Goal: Information Seeking & Learning: Learn about a topic

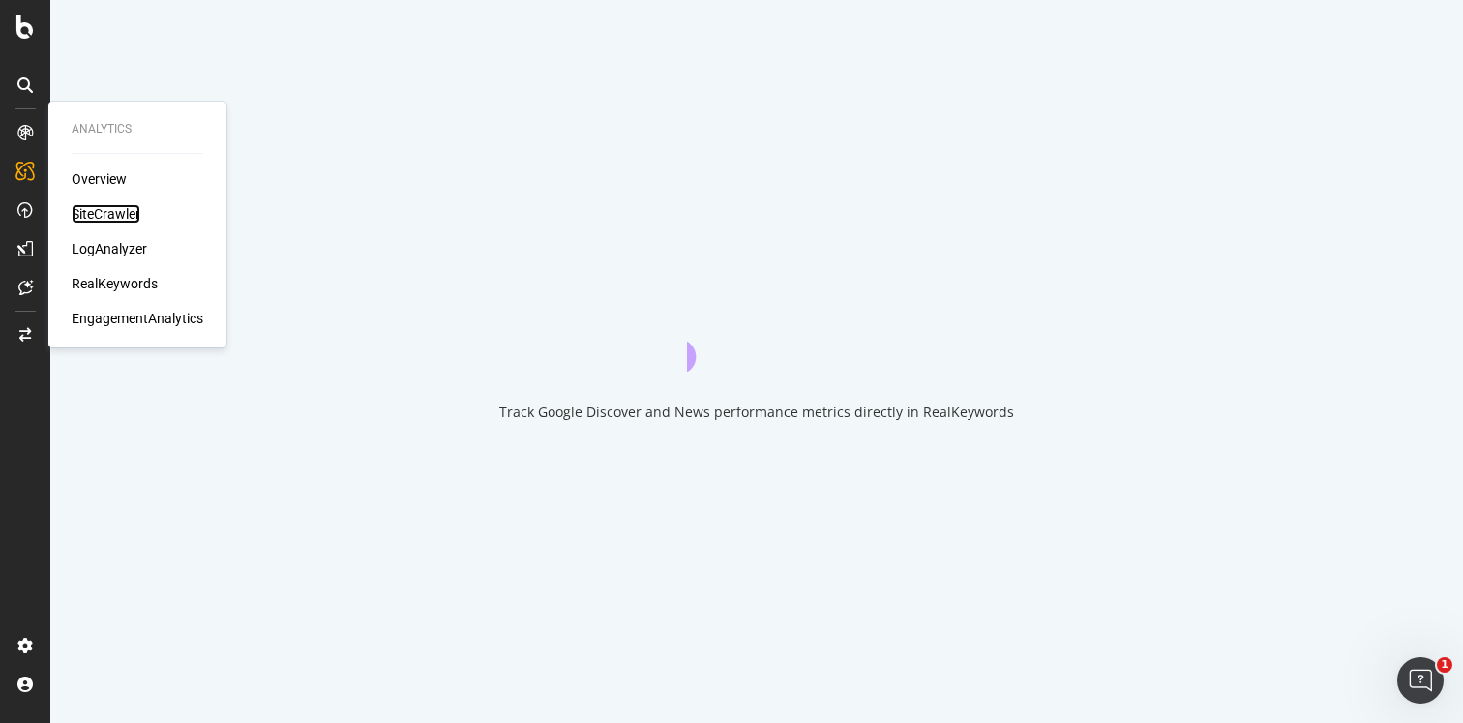
click at [86, 211] on div "SiteCrawler" at bounding box center [106, 213] width 69 height 19
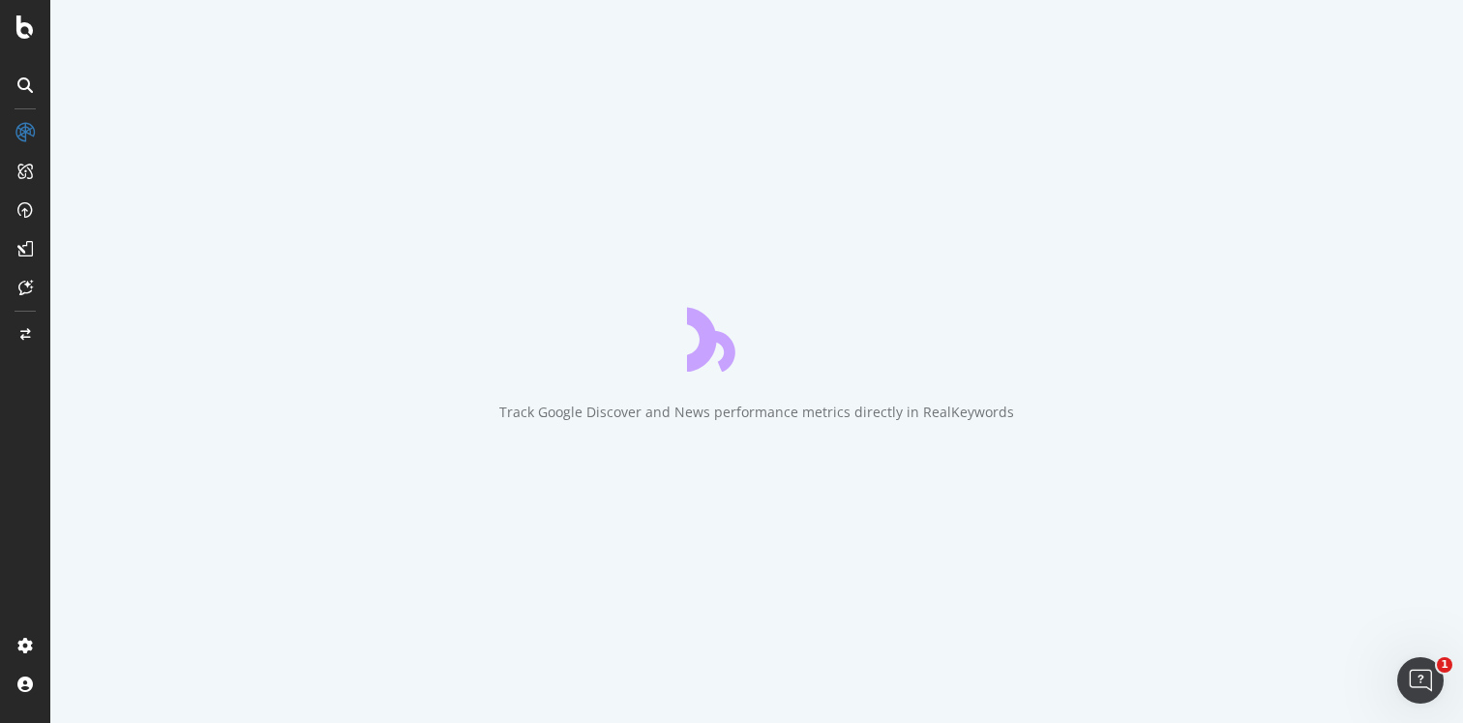
click at [9, 722] on icon "close toast" at bounding box center [4, 731] width 9 height 16
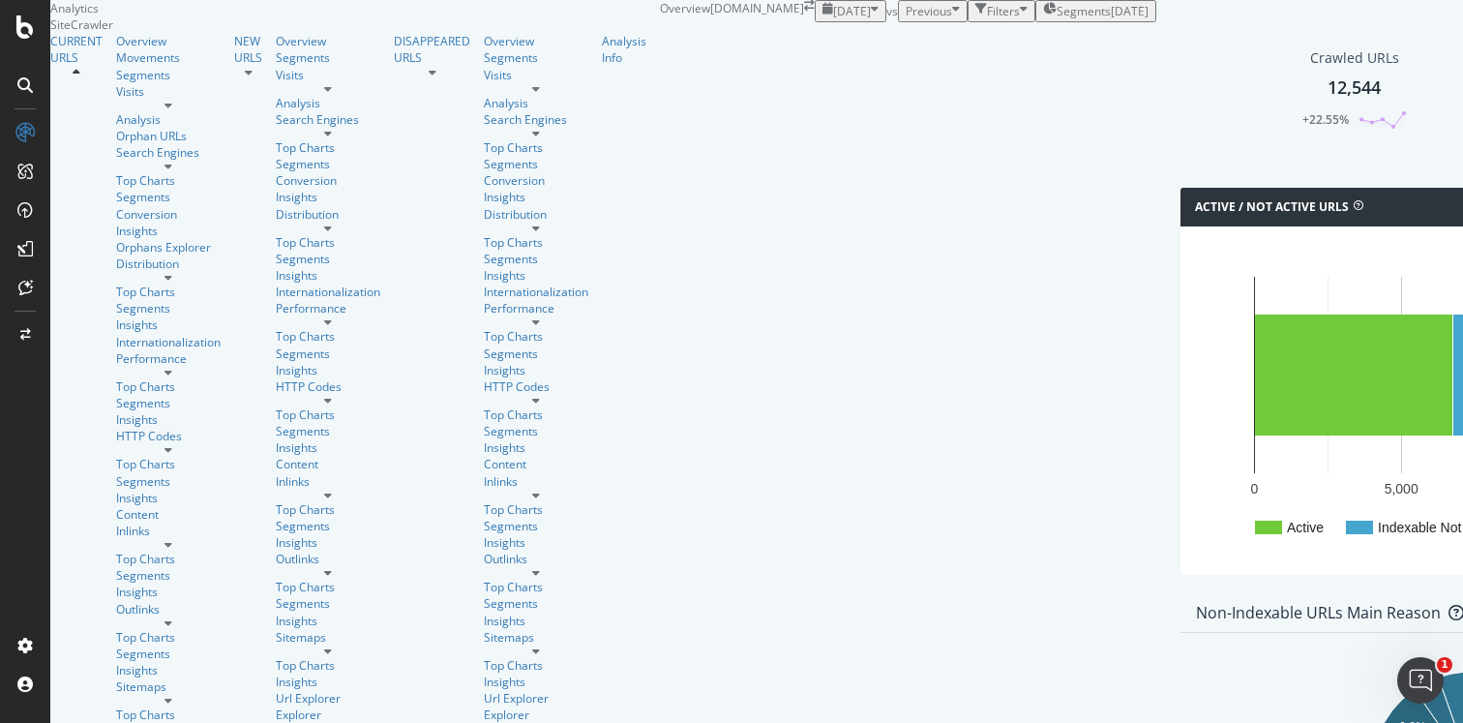
click at [1328, 101] on div "12,544" at bounding box center [1354, 87] width 53 height 25
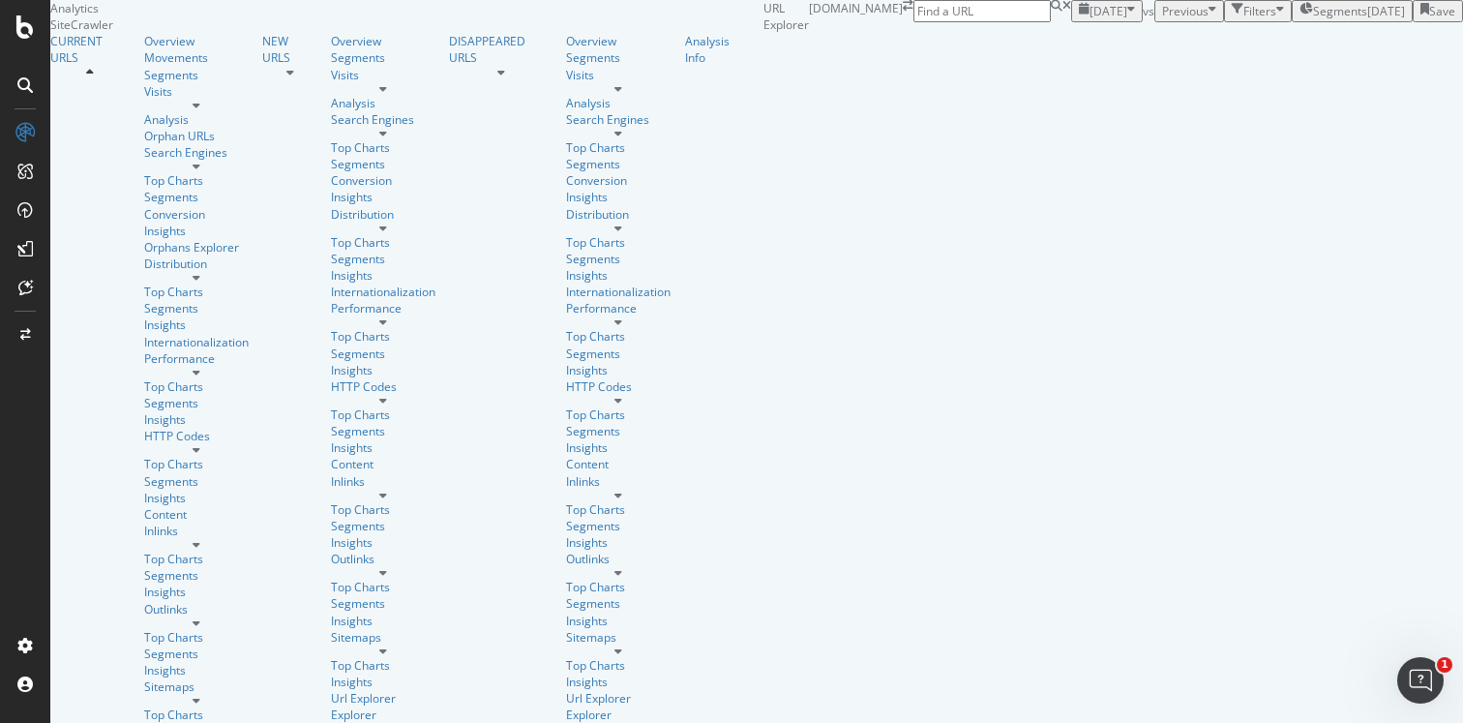
click at [193, 695] on icon at bounding box center [197, 701] width 8 height 12
click at [144, 706] on div "Top Charts" at bounding box center [196, 714] width 105 height 16
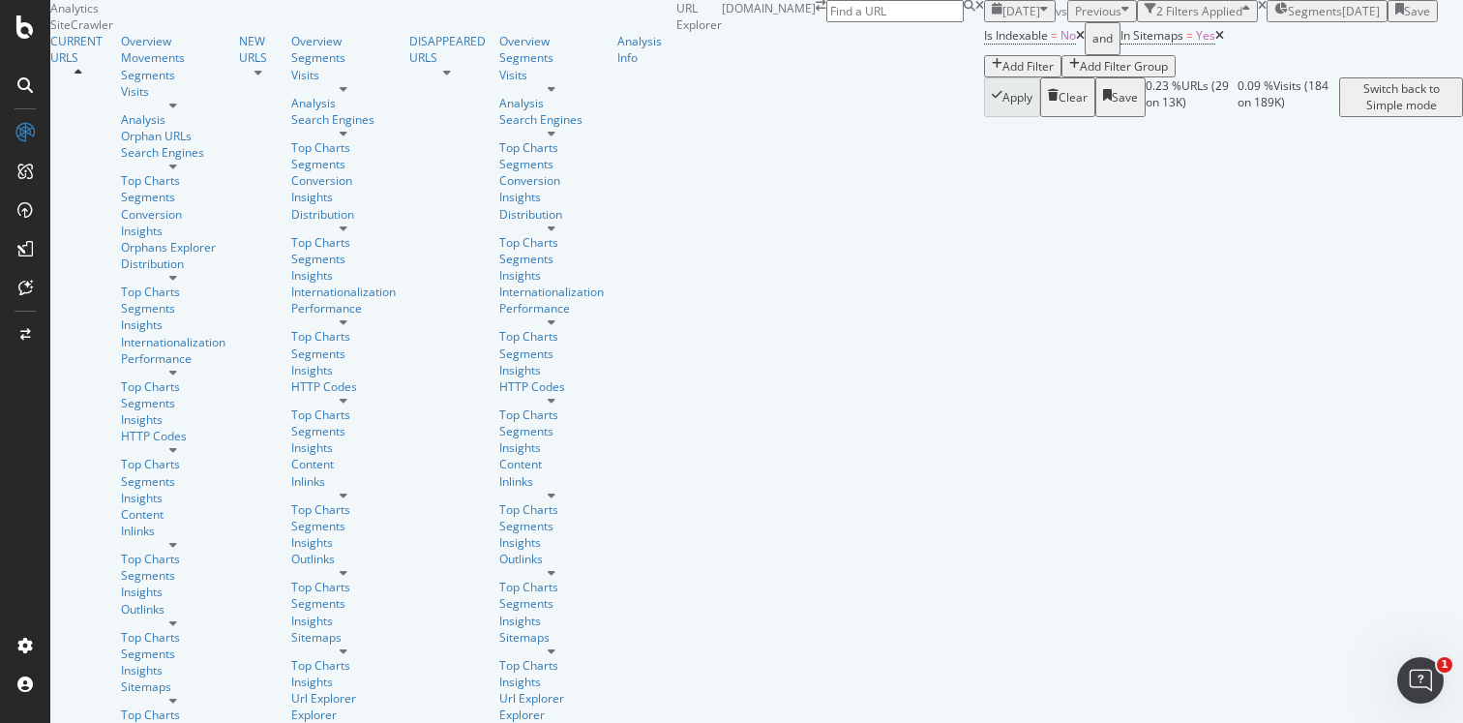
scroll to position [695, 0]
